Goal: Check status: Check status

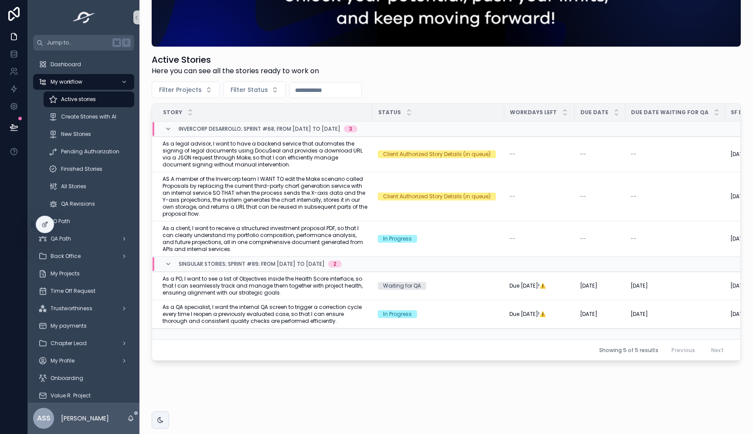
click at [76, 317] on div "My payments" at bounding box center [84, 325] width 112 height 17
click at [76, 321] on div "My payments" at bounding box center [83, 326] width 91 height 14
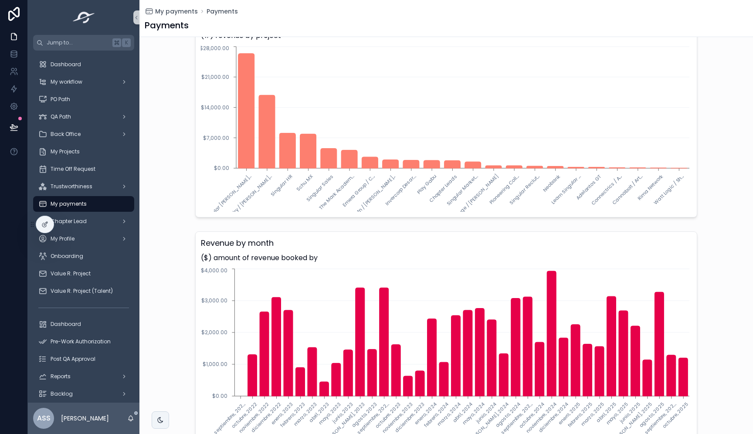
scroll to position [669, 0]
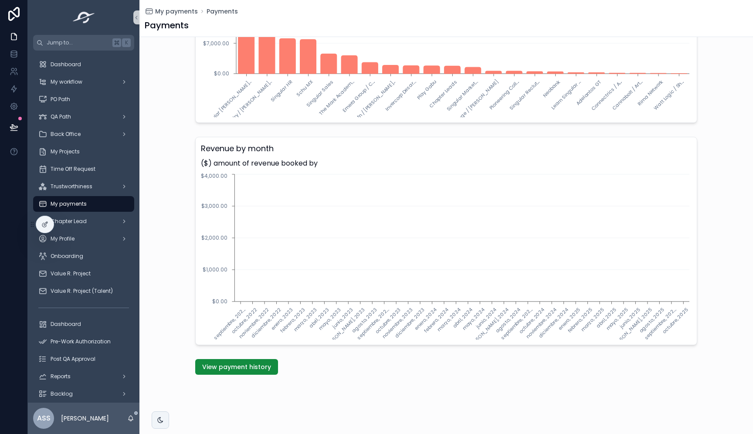
click at [222, 377] on div "View payment history" at bounding box center [447, 367] width 614 height 23
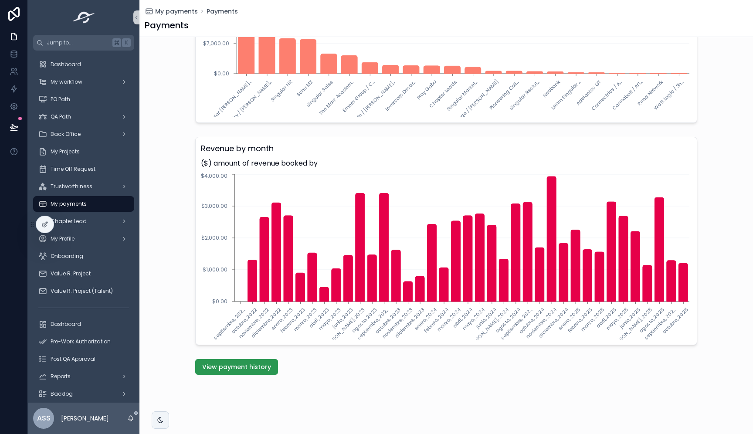
click at [242, 365] on span "View payment history" at bounding box center [236, 367] width 69 height 9
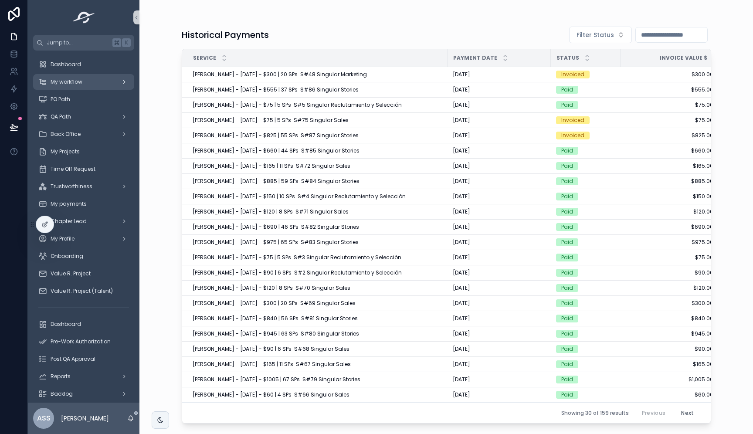
click at [78, 84] on span "My workflow" at bounding box center [67, 81] width 32 height 7
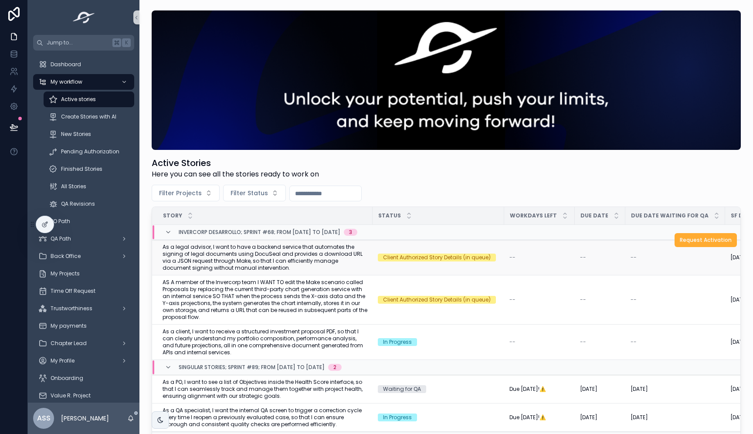
scroll to position [103, 0]
